Goal: Task Accomplishment & Management: Manage account settings

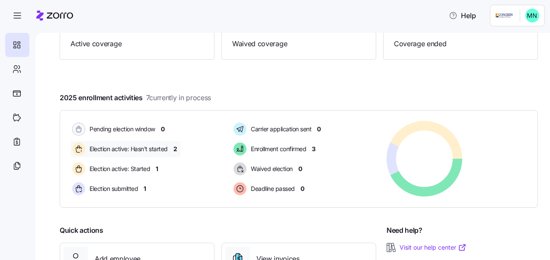
scroll to position [94, 0]
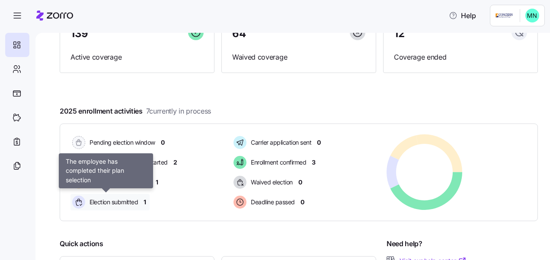
click at [130, 202] on span "Election submitted" at bounding box center [112, 202] width 51 height 9
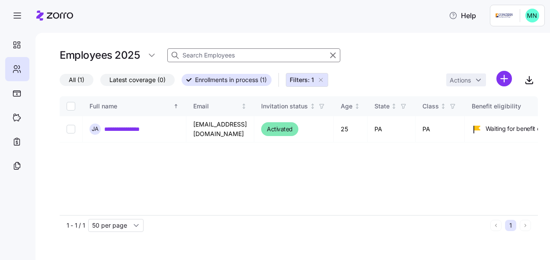
click at [250, 58] on input at bounding box center [253, 55] width 173 height 14
type input "lu"
click at [143, 125] on link "**********" at bounding box center [128, 129] width 49 height 9
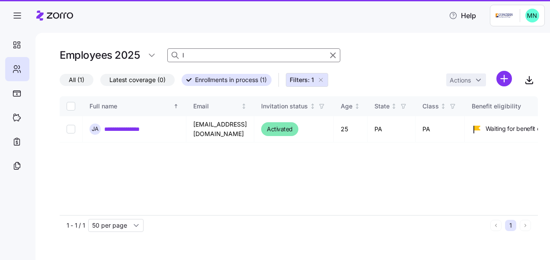
type input "l"
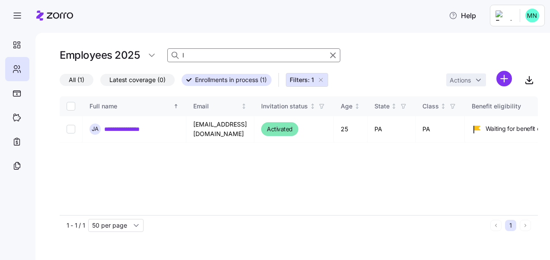
click at [225, 54] on input "l" at bounding box center [253, 55] width 173 height 14
drag, startPoint x: 71, startPoint y: 80, endPoint x: 59, endPoint y: 74, distance: 13.7
click at [71, 80] on span "All (1)" at bounding box center [77, 79] width 16 height 11
click at [60, 82] on input "All (1)" at bounding box center [60, 82] width 0 height 0
click at [220, 57] on input at bounding box center [253, 55] width 173 height 14
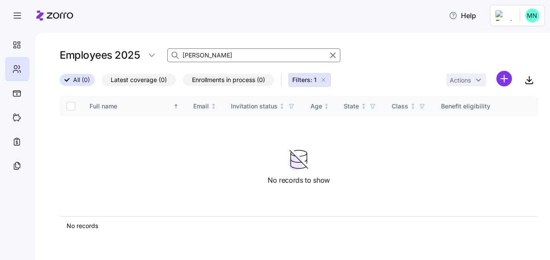
type input "[PERSON_NAME]"
click at [321, 78] on icon "button" at bounding box center [323, 79] width 7 height 7
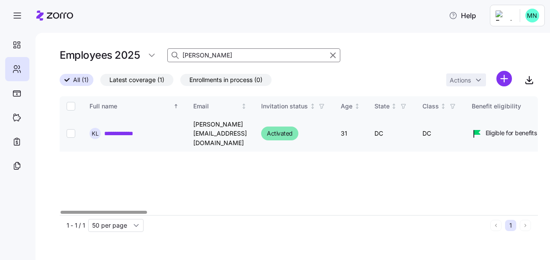
click at [124, 129] on link "**********" at bounding box center [123, 133] width 38 height 9
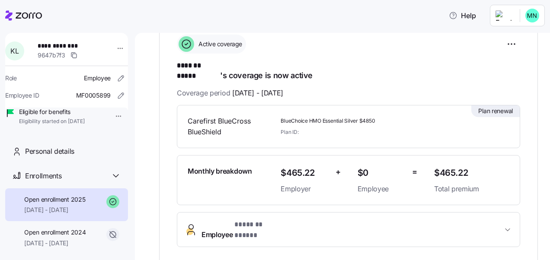
scroll to position [86, 0]
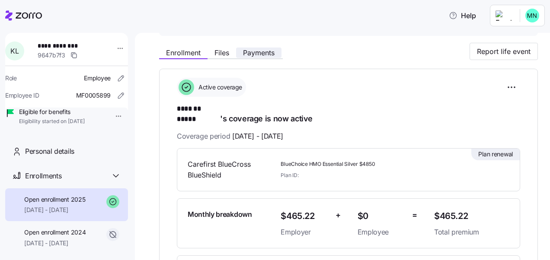
click at [264, 54] on span "Payments" at bounding box center [259, 52] width 32 height 7
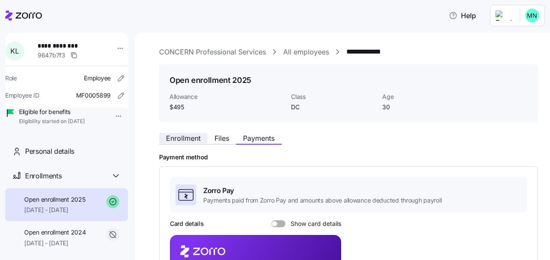
click at [190, 135] on span "Enrollment" at bounding box center [183, 138] width 35 height 7
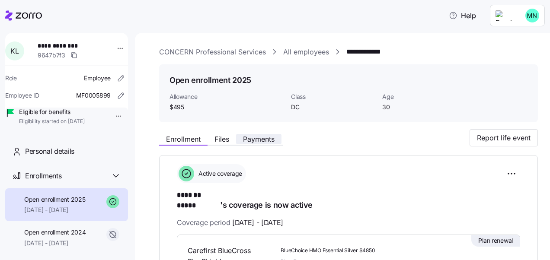
click at [271, 142] on span "Payments" at bounding box center [259, 139] width 32 height 7
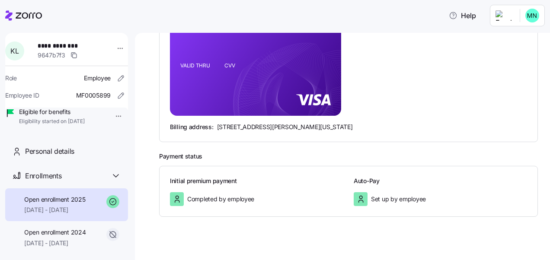
scroll to position [239, 0]
